Goal: Find specific page/section: Find specific page/section

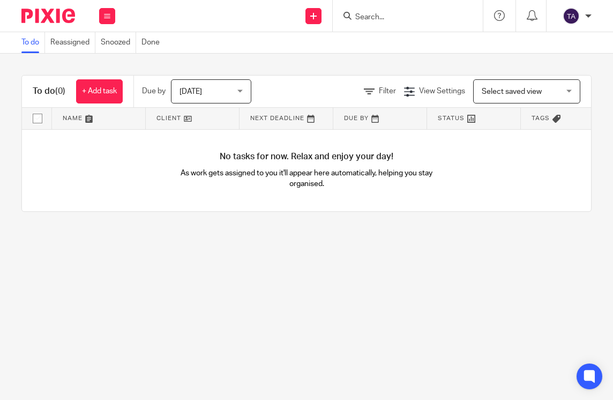
click at [384, 21] on input "Search" at bounding box center [402, 18] width 96 height 10
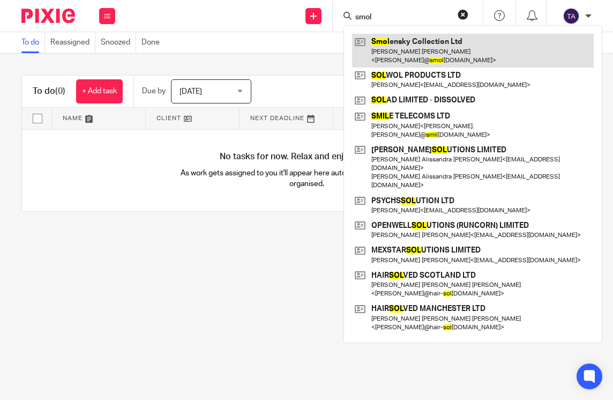
type input "smol"
click at [385, 44] on link at bounding box center [473, 50] width 242 height 33
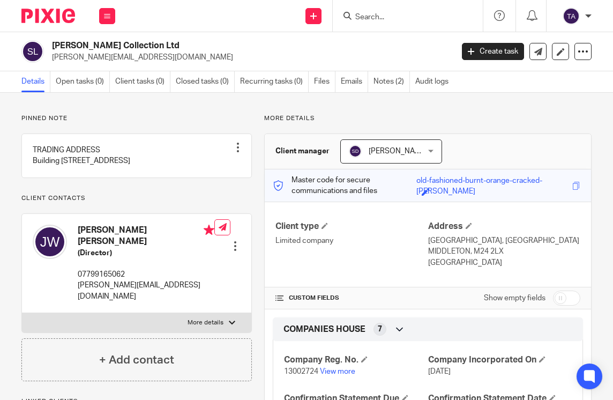
drag, startPoint x: 163, startPoint y: 44, endPoint x: 55, endPoint y: 41, distance: 108.9
click at [55, 41] on h2 "[PERSON_NAME] Collection Ltd" at bounding box center [209, 45] width 315 height 11
copy h2 "[PERSON_NAME] Collection Ltd"
